Goal: Task Accomplishment & Management: Use online tool/utility

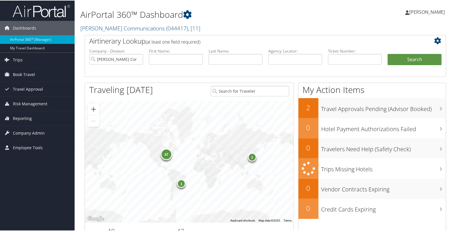
click at [390, 21] on div "Evon Green Evon Green My Settings Travel Agency Contacts View Travel Profile Gi…" at bounding box center [380, 14] width 152 height 22
click at [23, 59] on link "Trips" at bounding box center [37, 59] width 75 height 14
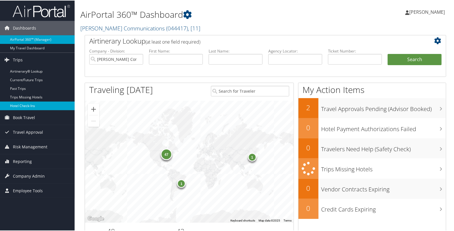
click at [19, 107] on link "Hotel Check-ins" at bounding box center [37, 105] width 75 height 9
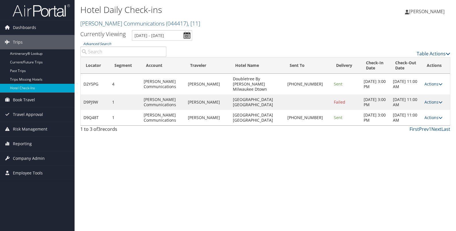
click at [435, 99] on link "Actions" at bounding box center [433, 101] width 18 height 5
click at [420, 104] on link "Resend" at bounding box center [415, 105] width 49 height 10
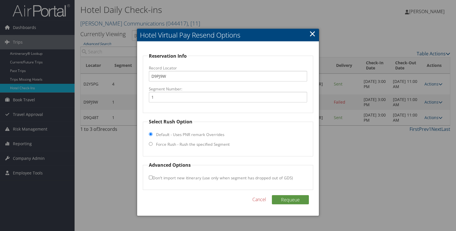
click at [178, 146] on label "Force Rush - Rush the specified Segment" at bounding box center [193, 144] width 74 height 6
click at [153, 146] on input "Force Rush - Rush the specified Segment" at bounding box center [151, 144] width 4 height 4
radio input "true"
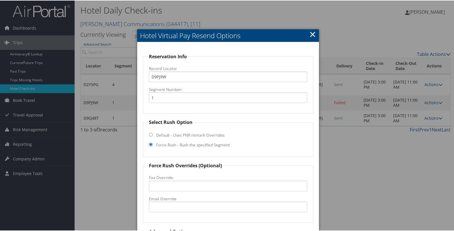
scroll to position [50, 0]
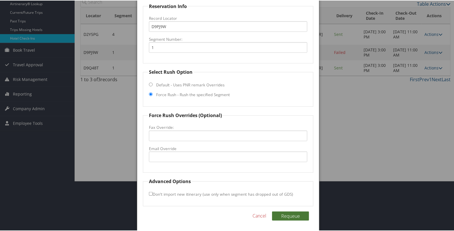
click at [280, 214] on button "Requeue" at bounding box center [290, 215] width 37 height 9
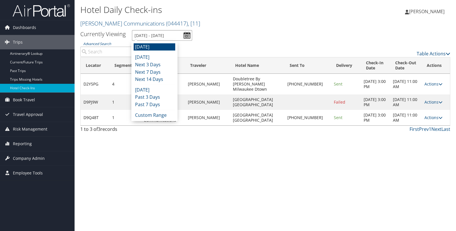
click at [188, 34] on input "[DATE] - [DATE]" at bounding box center [162, 35] width 60 height 11
click at [152, 47] on li "[DATE]" at bounding box center [155, 46] width 42 height 7
type input "[DATE] - [DATE]"
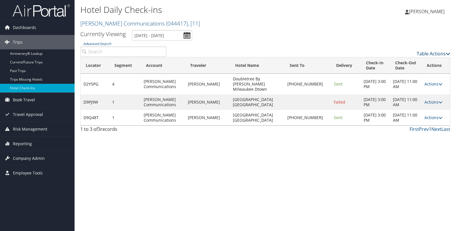
click at [421, 52] on link "Table Actions" at bounding box center [434, 53] width 34 height 6
click at [396, 79] on link "Page Length" at bounding box center [410, 82] width 75 height 10
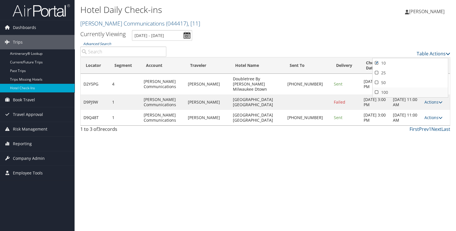
click at [386, 88] on link "100" at bounding box center [410, 92] width 75 height 10
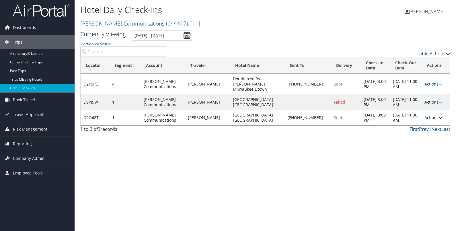
click at [427, 99] on link "Actions" at bounding box center [433, 101] width 18 height 5
click at [414, 103] on link "Resend" at bounding box center [415, 105] width 49 height 10
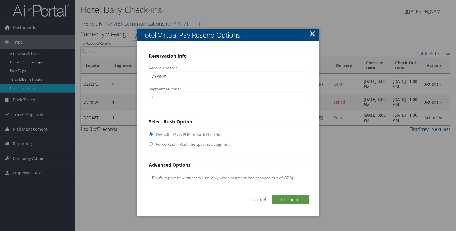
click at [214, 143] on label "Force Rush - Rush the specified Segment" at bounding box center [193, 144] width 74 height 6
click at [153, 143] on input "Force Rush - Rush the specified Segment" at bounding box center [151, 144] width 4 height 4
radio input "true"
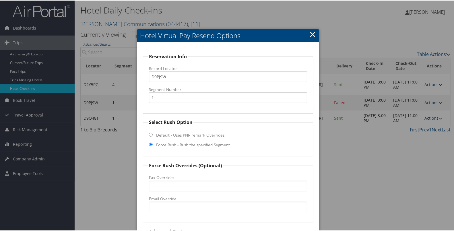
scroll to position [50, 0]
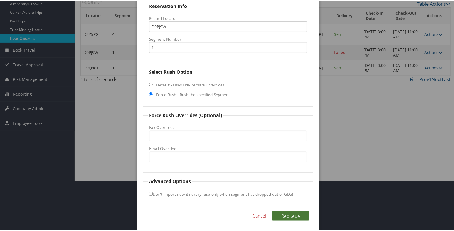
click at [289, 213] on button "Requeue" at bounding box center [290, 215] width 37 height 9
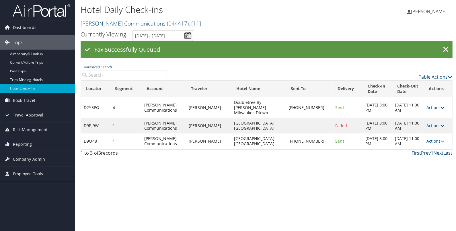
scroll to position [0, 0]
